Goal: Find specific page/section

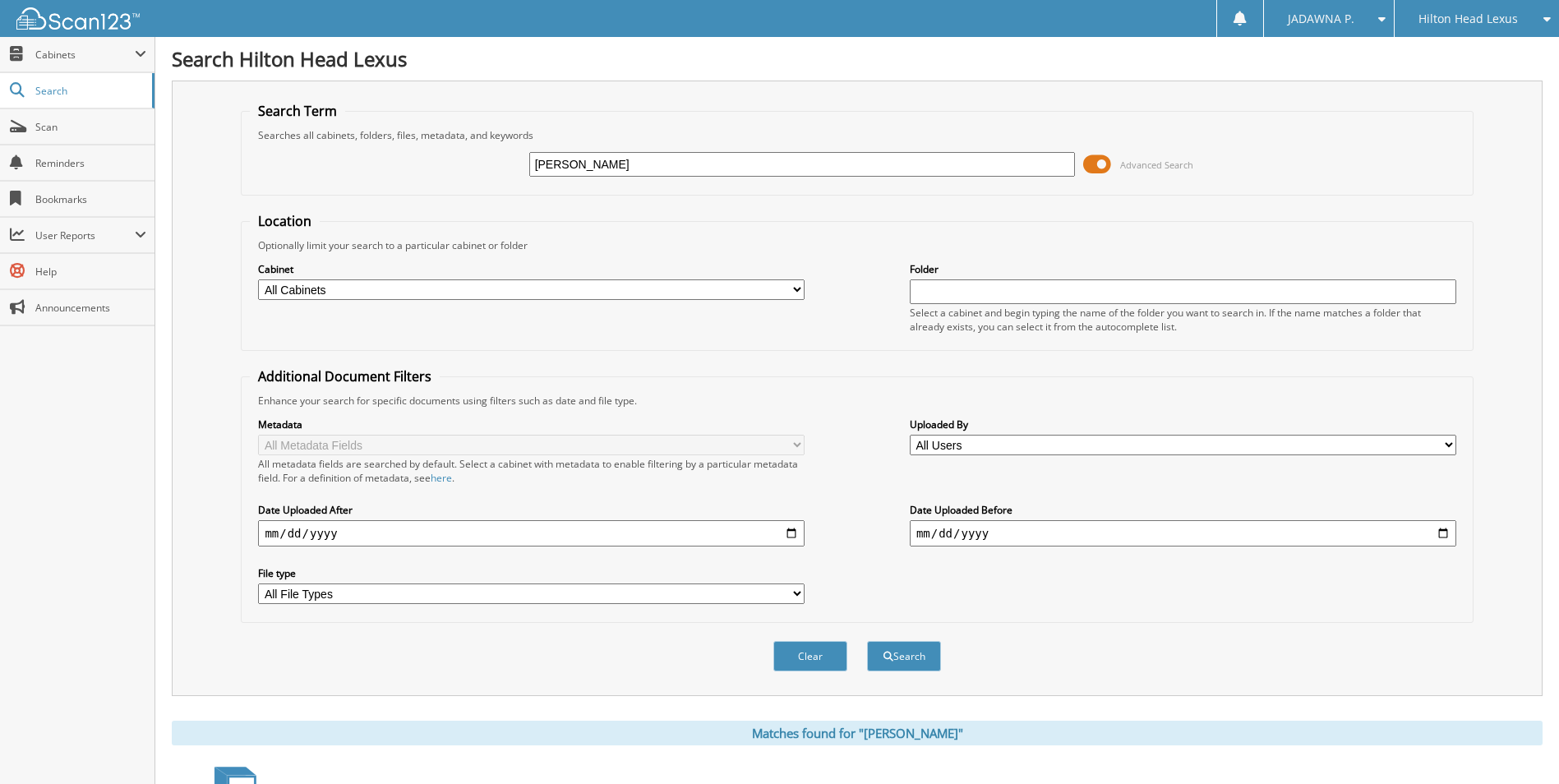
drag, startPoint x: 602, startPoint y: 165, endPoint x: 462, endPoint y: 170, distance: 140.1
click at [462, 170] on div "blackston Advanced Search" at bounding box center [857, 164] width 1214 height 44
paste input "H25668"
type input "H25668"
click at [901, 664] on button "Search" at bounding box center [904, 656] width 74 height 30
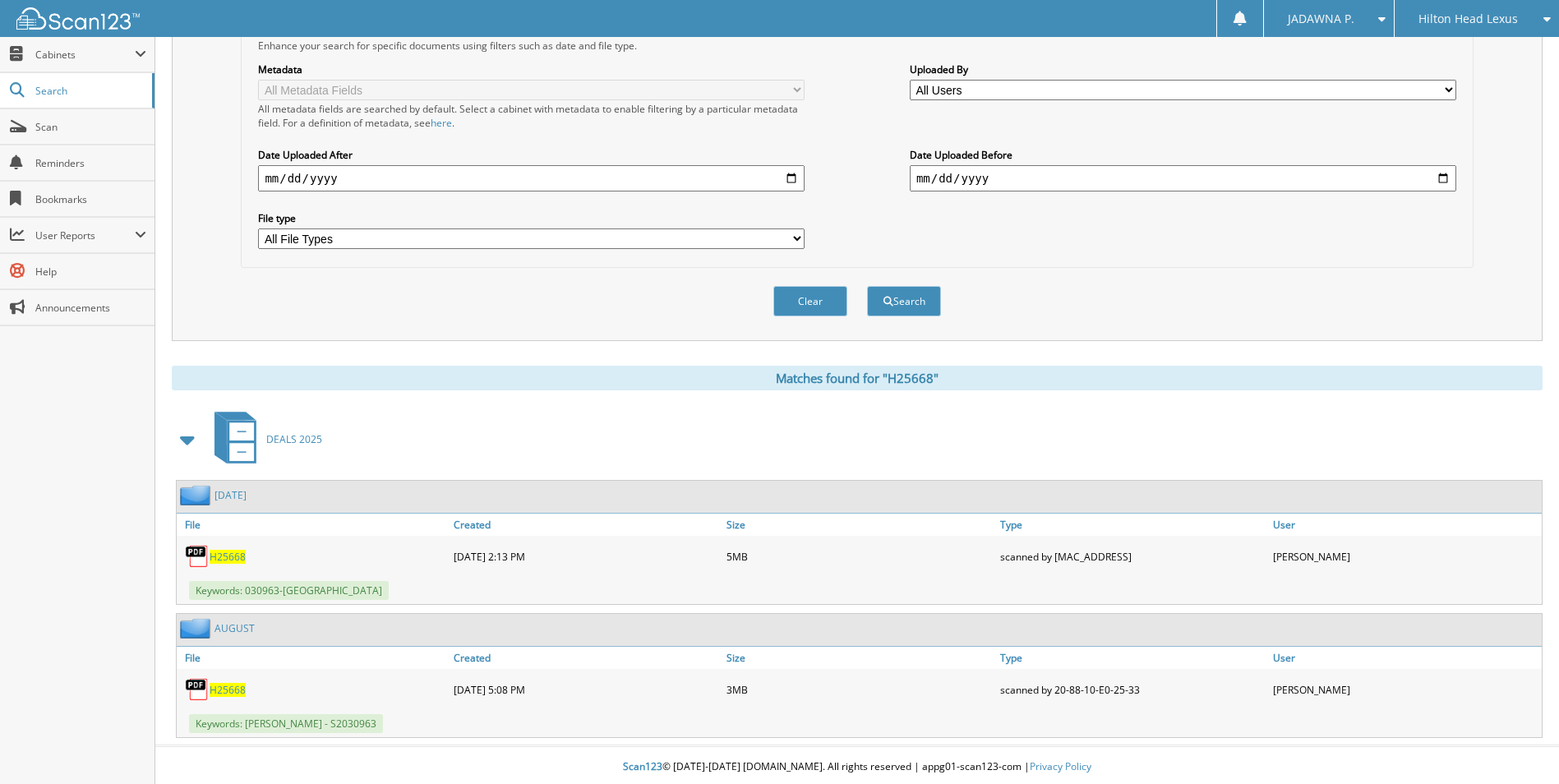
scroll to position [359, 0]
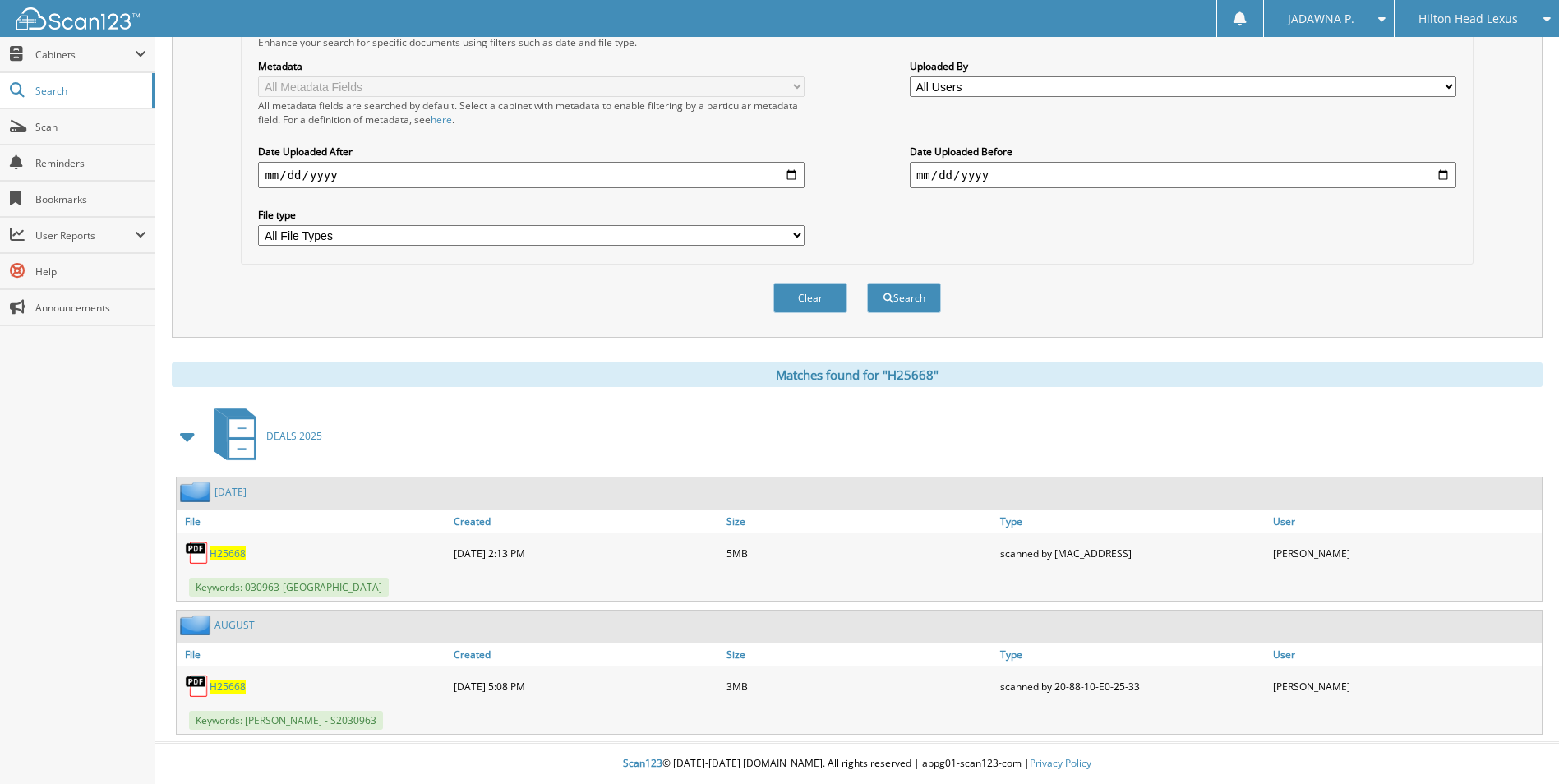
click at [230, 549] on span "H25668" at bounding box center [227, 554] width 36 height 14
